Goal: Navigation & Orientation: Find specific page/section

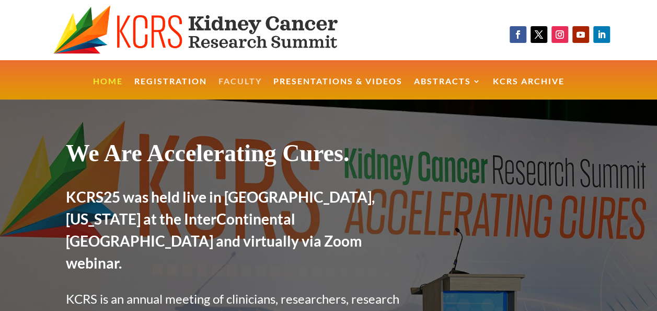
click at [232, 78] on link "Faculty" at bounding box center [240, 88] width 43 height 22
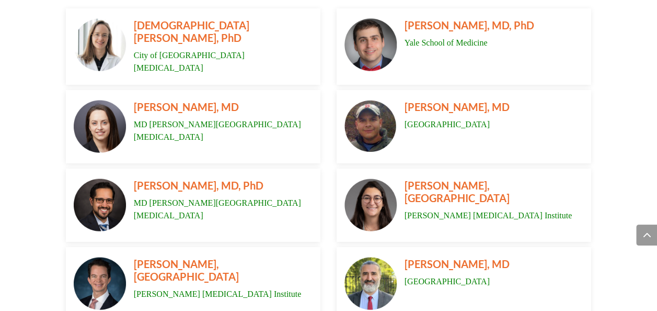
scroll to position [983, 0]
